Goal: Book appointment/travel/reservation

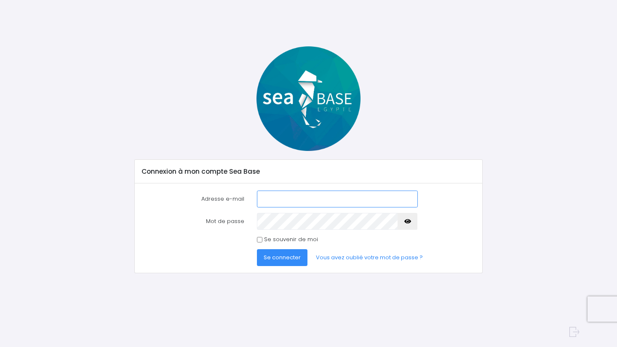
click at [339, 201] on input "Adresse e-mail" at bounding box center [337, 198] width 161 height 17
type input "florian.bizeau@gmail.com"
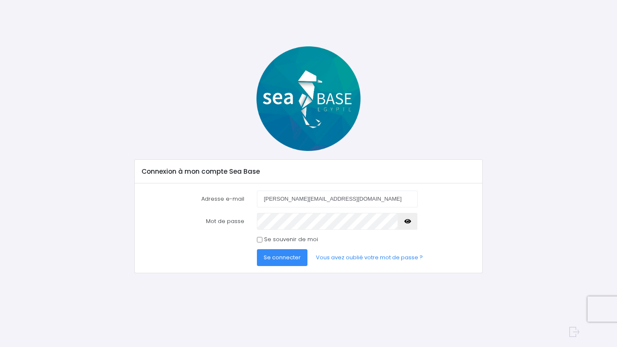
click at [287, 258] on span "Se connecter" at bounding box center [282, 257] width 37 height 8
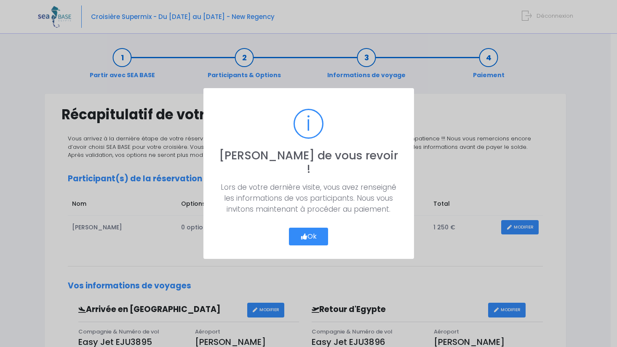
click at [316, 228] on button "Ok" at bounding box center [309, 237] width 40 height 18
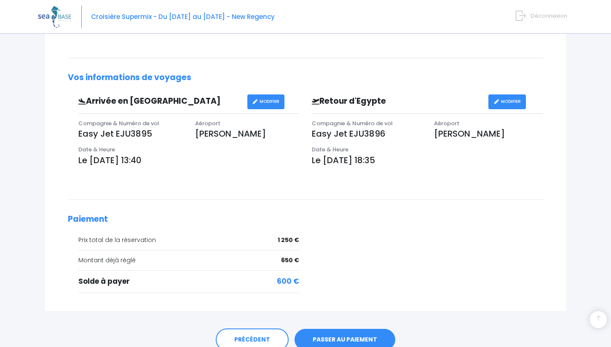
scroll to position [225, 0]
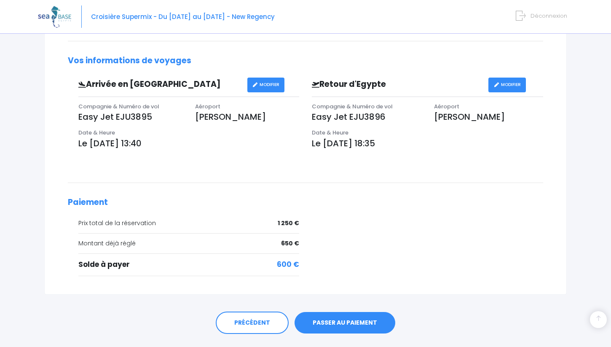
click at [351, 327] on link "PASSER AU PAIEMENT" at bounding box center [345, 323] width 101 height 22
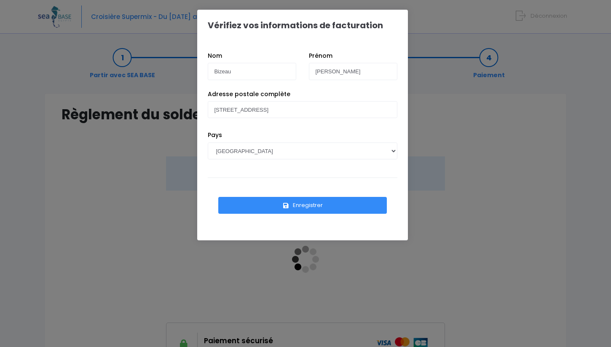
click at [311, 208] on button "Enregistrer" at bounding box center [302, 205] width 169 height 17
